Goal: Task Accomplishment & Management: Manage account settings

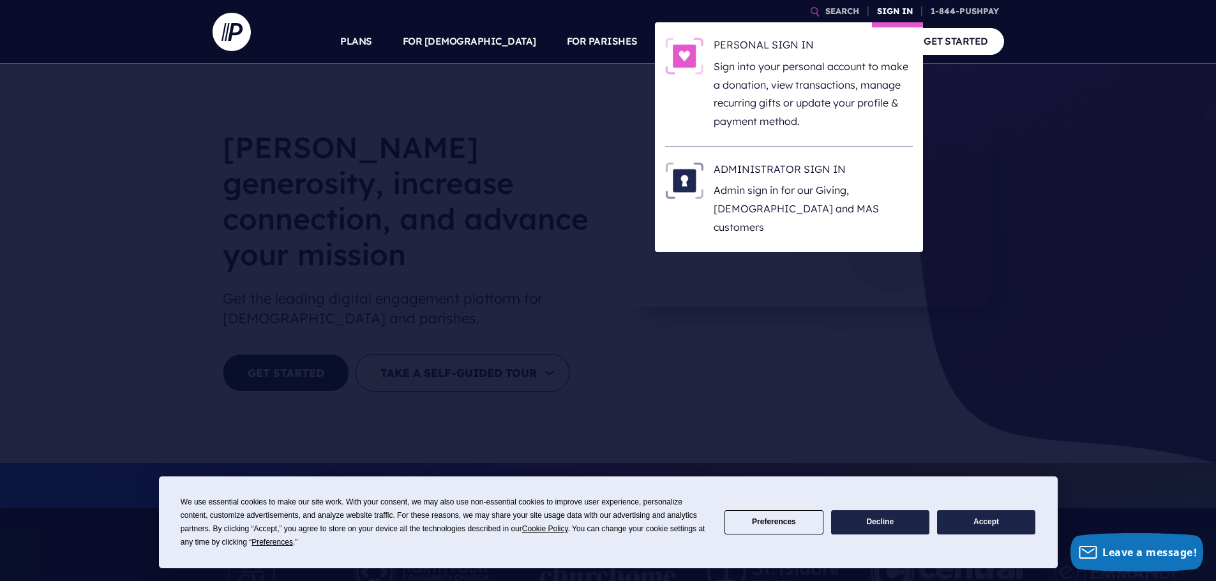
click at [479, 12] on link "SIGN IN" at bounding box center [895, 11] width 46 height 22
click at [479, 51] on h6 "PERSONAL SIGN IN" at bounding box center [813, 47] width 199 height 19
click at [819, 51] on h6 "PERSONAL SIGN IN" at bounding box center [813, 47] width 199 height 19
